Goal: Task Accomplishment & Management: Manage account settings

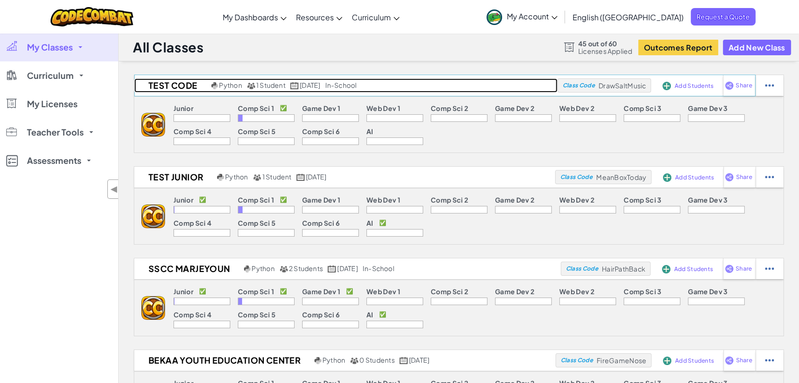
click at [182, 87] on h2 "Test code" at bounding box center [171, 85] width 75 height 14
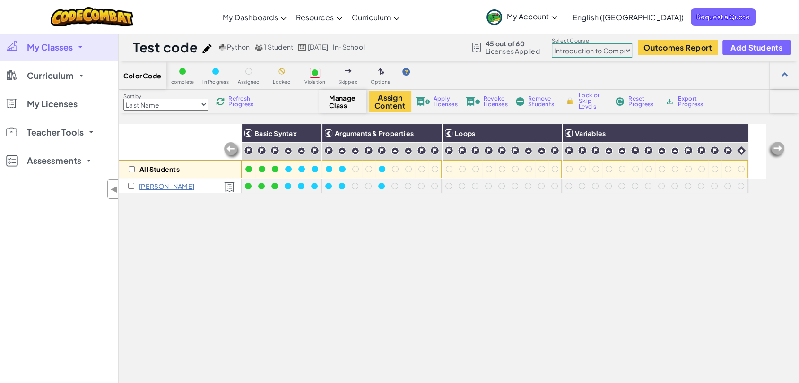
click at [143, 186] on p "[PERSON_NAME]" at bounding box center [166, 186] width 55 height 8
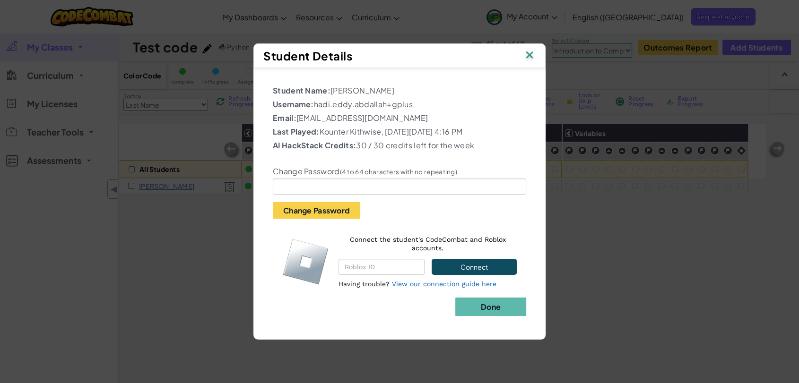
drag, startPoint x: 316, startPoint y: 100, endPoint x: 414, endPoint y: 101, distance: 97.4
click at [414, 101] on p "Username: [PERSON_NAME].eddy.abdallah+gplus" at bounding box center [399, 104] width 253 height 11
copy p "hadi.eddy.abdallah+gplus"
click at [531, 49] on img at bounding box center [529, 56] width 12 height 14
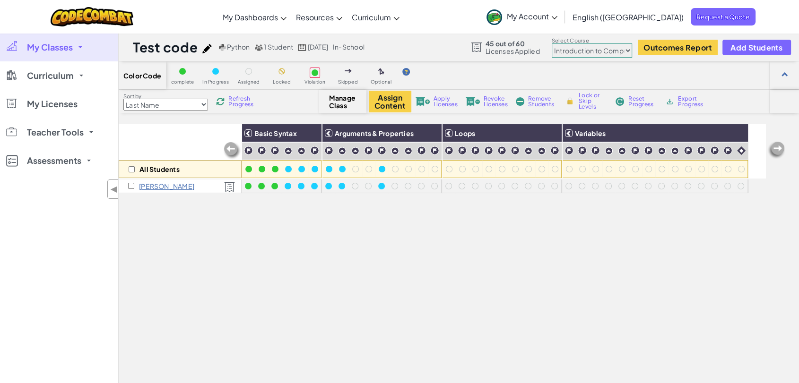
click at [584, 51] on select "Junior Introduction to Computer Science Game Development 1 Web Development 1 Co…" at bounding box center [592, 50] width 80 height 14
select select "65f32b6c87c07dbeb5ba1936"
click at [552, 43] on select "Junior Introduction to Computer Science Game Development 1 Web Development 1 Co…" at bounding box center [592, 50] width 80 height 14
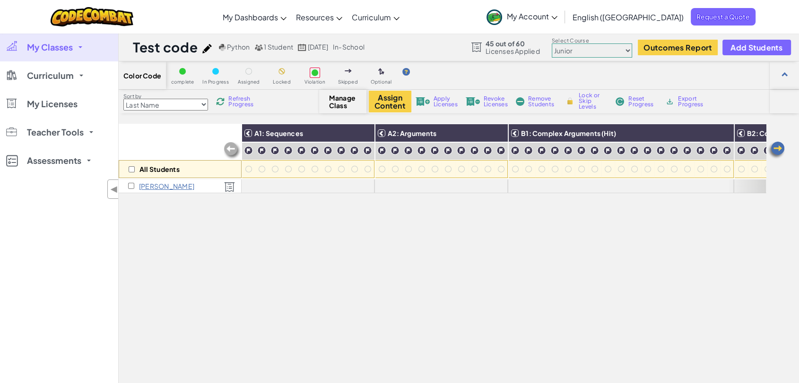
click at [129, 172] on div "All Students" at bounding box center [180, 169] width 123 height 18
click at [133, 168] on input "checkbox" at bounding box center [132, 169] width 6 height 6
checkbox input "true"
click at [488, 104] on span "Revoke Licenses" at bounding box center [496, 101] width 24 height 11
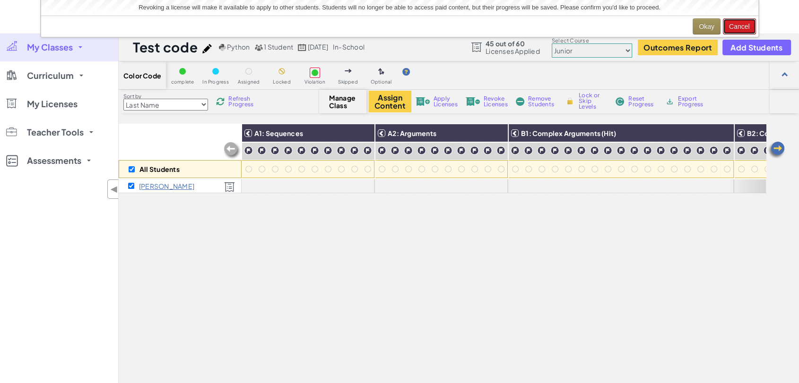
click at [725, 29] on button "Cancel" at bounding box center [739, 26] width 33 height 16
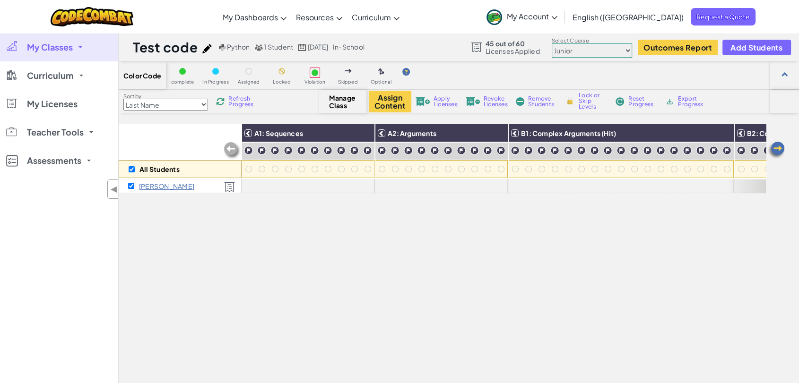
click at [487, 104] on span "Revoke Licenses" at bounding box center [496, 101] width 24 height 11
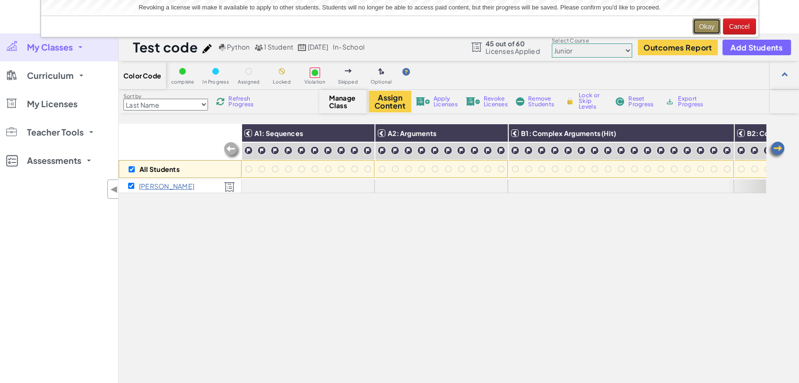
click at [704, 27] on button "Okay" at bounding box center [707, 26] width 28 height 16
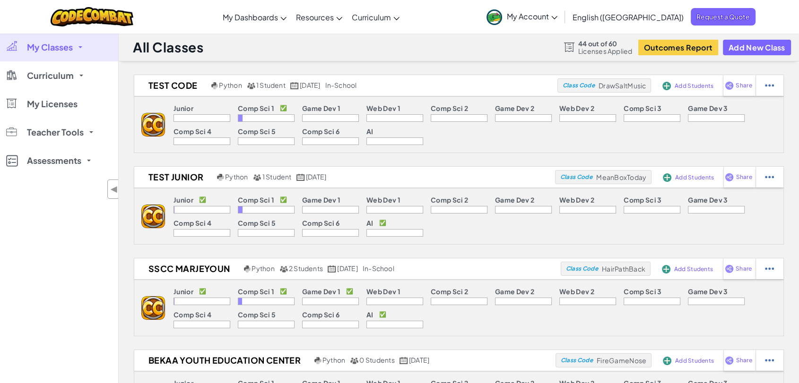
click at [75, 50] on link "My Classes" at bounding box center [59, 47] width 118 height 28
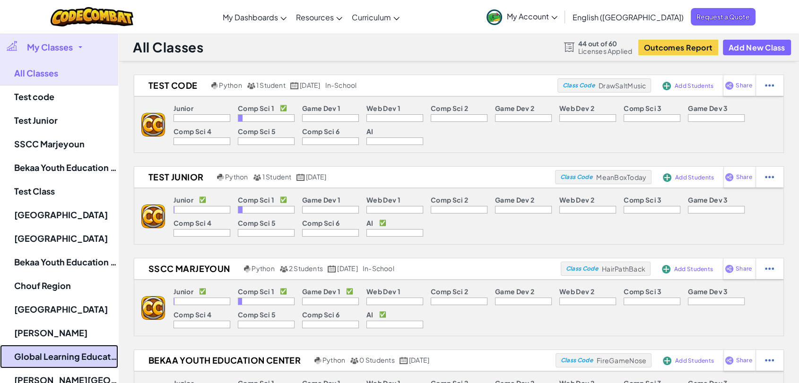
click at [75, 359] on link "Global Learning Education" at bounding box center [59, 357] width 118 height 24
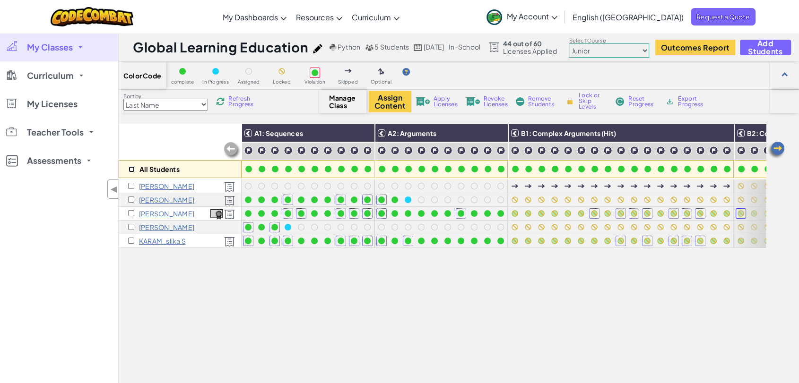
click at [130, 169] on input "checkbox" at bounding box center [132, 169] width 6 height 6
checkbox input "true"
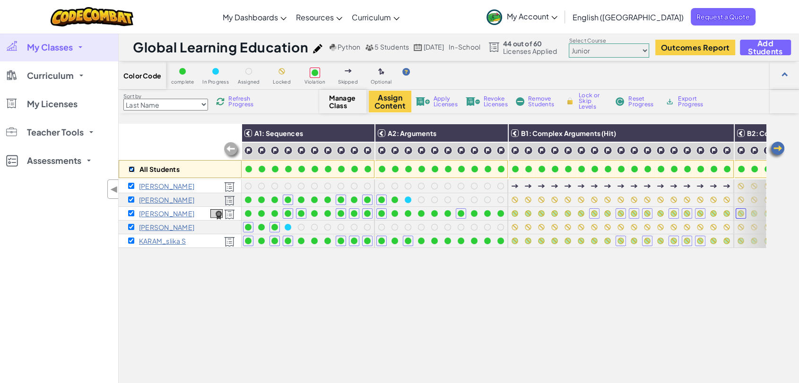
checkbox input "true"
click at [493, 103] on span "Revoke Licenses" at bounding box center [496, 101] width 24 height 11
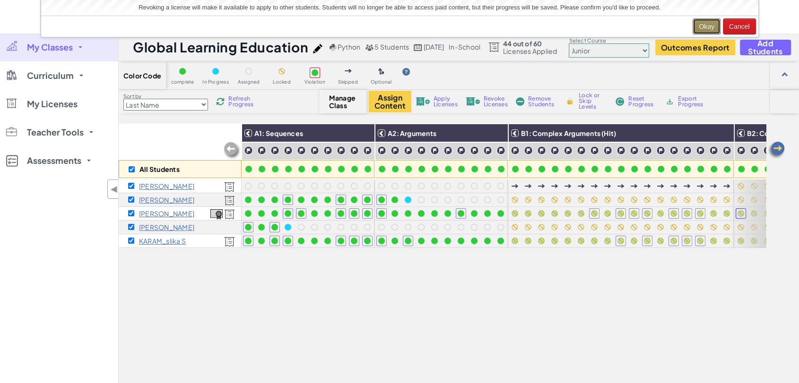
click at [704, 22] on button "Okay" at bounding box center [707, 26] width 28 height 16
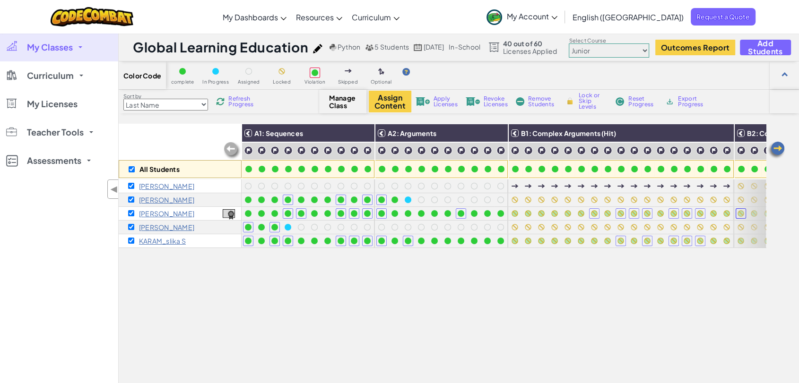
click at [86, 47] on link "My Classes" at bounding box center [59, 47] width 118 height 28
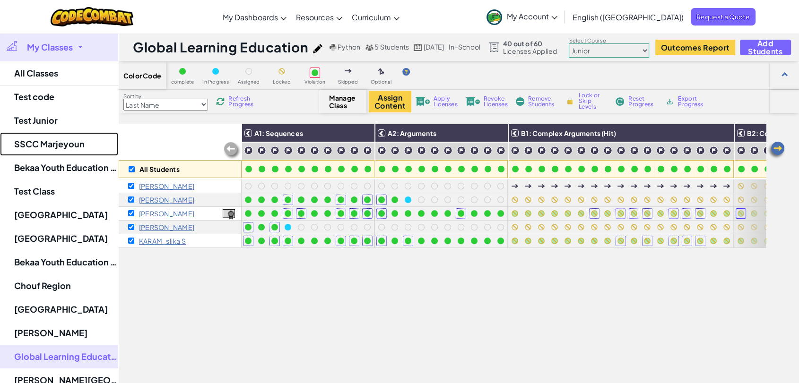
click at [59, 145] on link "SSCC Marjeyoun" at bounding box center [59, 144] width 118 height 24
checkbox input "false"
select select "5789587aad86a6efb573701e"
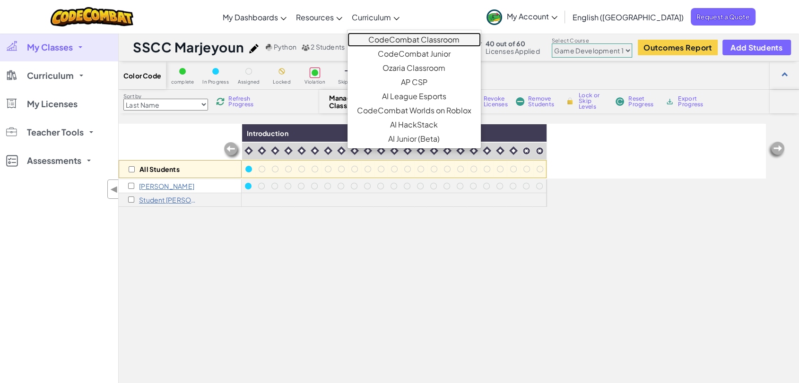
click at [415, 38] on link "CodeCombat Classroom" at bounding box center [414, 40] width 133 height 14
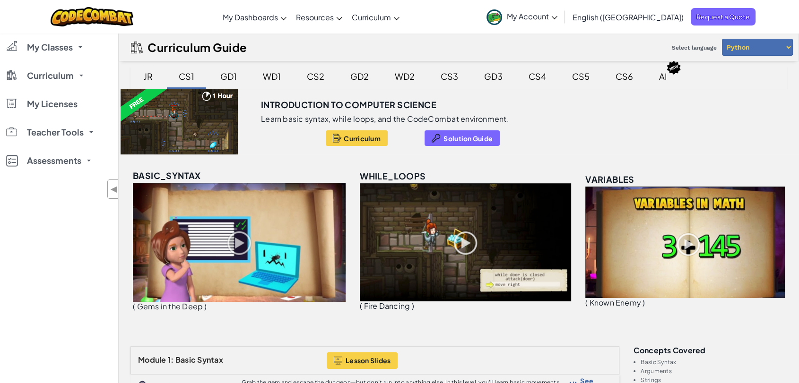
click at [144, 79] on div "JR" at bounding box center [148, 76] width 28 height 22
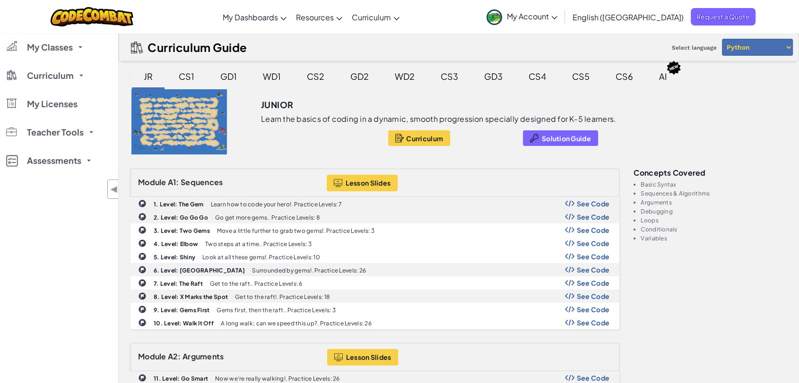
click at [562, 23] on link "My Account" at bounding box center [522, 17] width 80 height 30
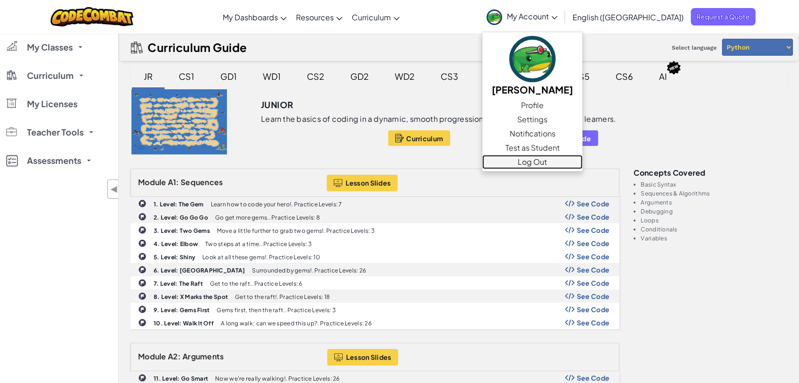
click at [582, 159] on link "Log Out" at bounding box center [532, 162] width 100 height 14
